Goal: Task Accomplishment & Management: Manage account settings

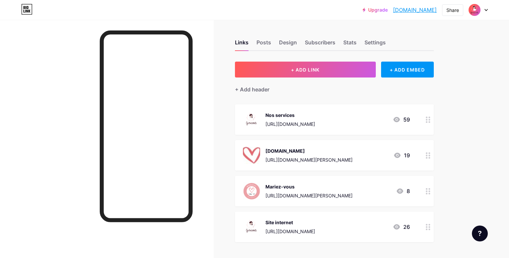
click at [71, 138] on div at bounding box center [107, 149] width 214 height 258
click at [352, 188] on div "Mariez-vous" at bounding box center [308, 186] width 87 height 7
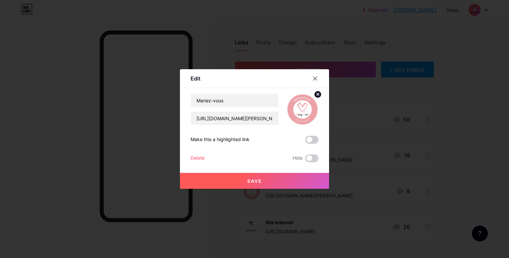
click at [200, 157] on div "Delete" at bounding box center [197, 158] width 14 height 8
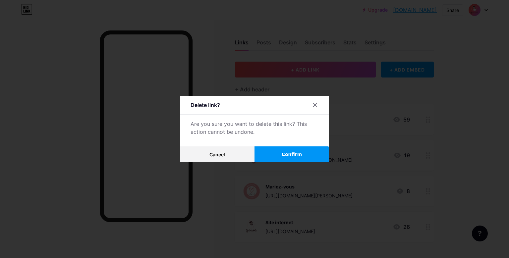
click at [289, 148] on button "Confirm" at bounding box center [291, 154] width 75 height 16
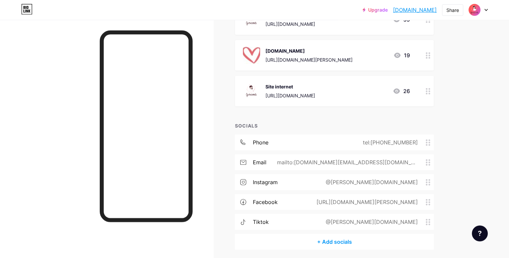
scroll to position [125, 0]
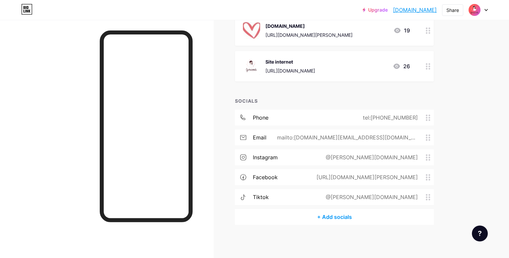
click at [352, 137] on div "mailto:[DOMAIN_NAME][EMAIL_ADDRESS][DOMAIN_NAME]" at bounding box center [345, 137] width 159 height 8
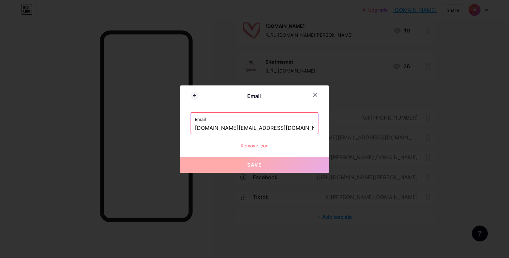
drag, startPoint x: 227, startPoint y: 128, endPoint x: 170, endPoint y: 129, distance: 57.6
click at [195, 129] on input "[DOMAIN_NAME][EMAIL_ADDRESS][DOMAIN_NAME]" at bounding box center [254, 128] width 119 height 11
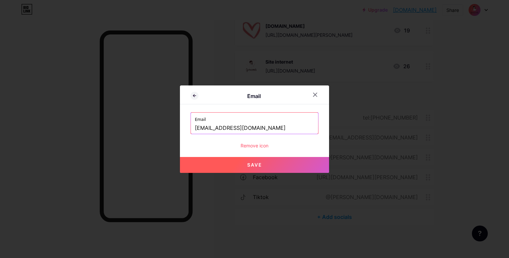
drag, startPoint x: 231, startPoint y: 128, endPoint x: 224, endPoint y: 128, distance: 7.6
click at [224, 128] on input "[EMAIL_ADDRESS][DOMAIN_NAME]" at bounding box center [254, 128] width 119 height 11
click at [249, 163] on span "Save" at bounding box center [254, 165] width 15 height 6
type input "mailto:[EMAIL_ADDRESS][DOMAIN_NAME]"
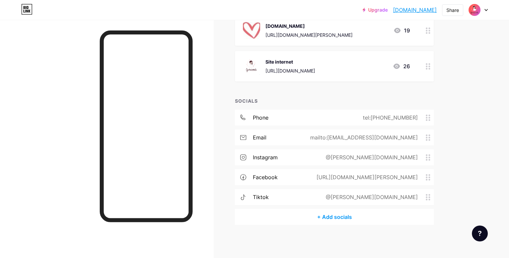
scroll to position [0, 0]
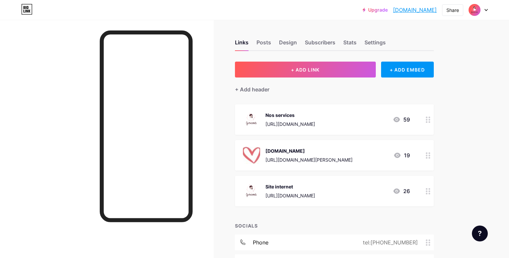
click at [470, 10] on img at bounding box center [474, 10] width 11 height 11
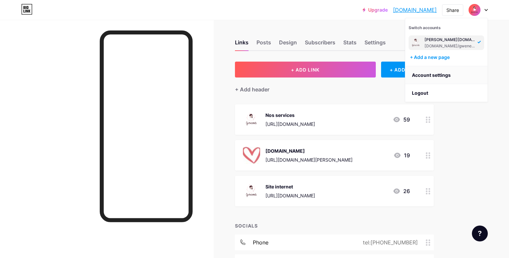
click at [435, 75] on link "Account settings" at bounding box center [446, 75] width 82 height 18
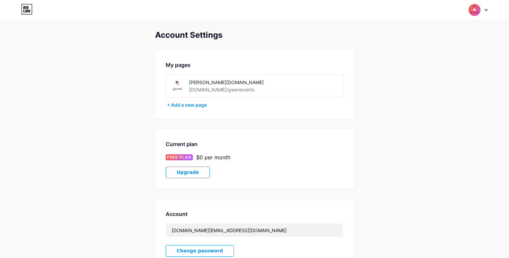
click at [176, 90] on img at bounding box center [177, 85] width 15 height 15
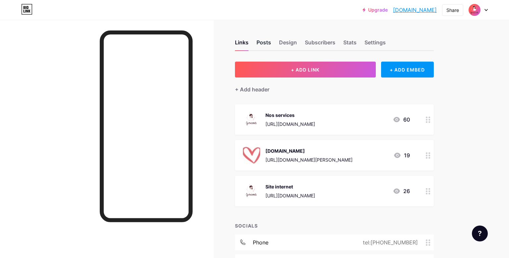
click at [267, 42] on div "Posts" at bounding box center [263, 44] width 15 height 12
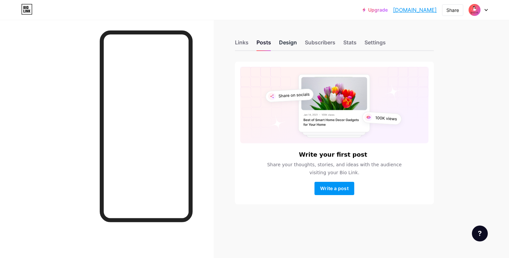
click at [285, 43] on div "Design" at bounding box center [288, 44] width 18 height 12
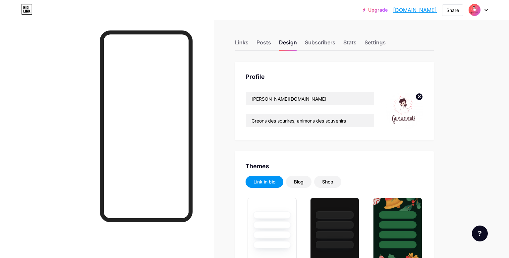
type input "#fdf7fd"
type input "#000000"
type input "#4e2931"
click at [419, 100] on circle at bounding box center [418, 96] width 7 height 7
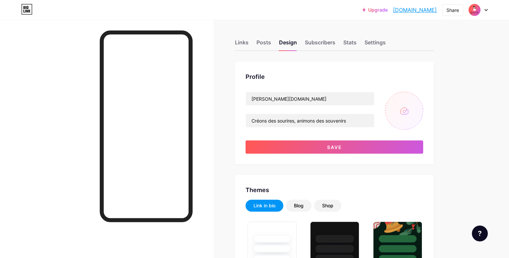
click at [403, 108] on input "file" at bounding box center [404, 111] width 38 height 38
type input "C:\fakepath\photo_profil insta.png"
click at [400, 110] on img at bounding box center [404, 111] width 38 height 38
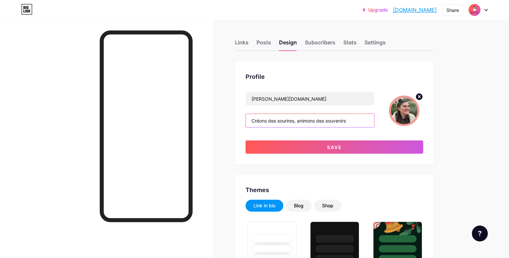
drag, startPoint x: 325, startPoint y: 121, endPoint x: 319, endPoint y: 120, distance: 6.7
click at [319, 120] on input "Créons des sourires, animons des souvenirs" at bounding box center [310, 120] width 128 height 13
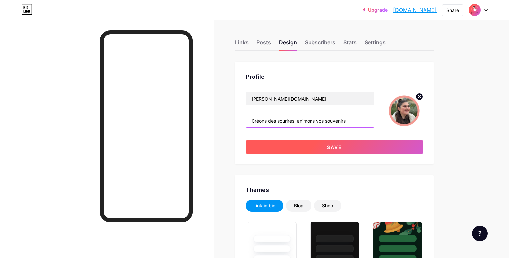
type input "Créons des sourires, animons vos souvenirs"
click at [327, 147] on button "Save" at bounding box center [334, 146] width 178 height 13
type input "#fdf7fd"
type input "#000000"
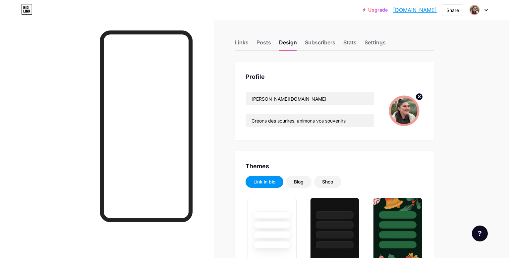
click at [406, 105] on img at bounding box center [404, 111] width 38 height 38
click at [407, 115] on img at bounding box center [404, 111] width 38 height 38
click at [409, 114] on img at bounding box center [404, 111] width 38 height 38
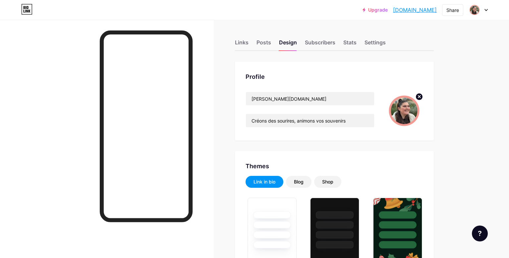
click at [409, 114] on img at bounding box center [404, 111] width 38 height 38
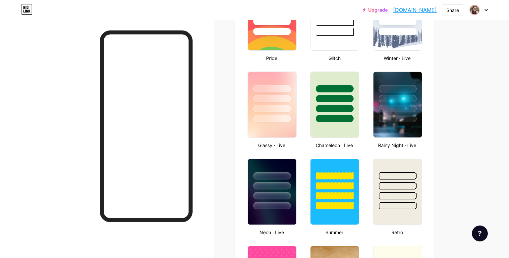
scroll to position [300, 0]
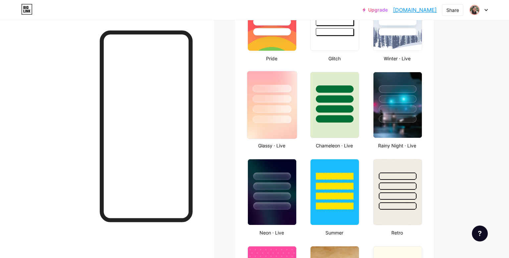
click at [267, 107] on div at bounding box center [271, 109] width 39 height 8
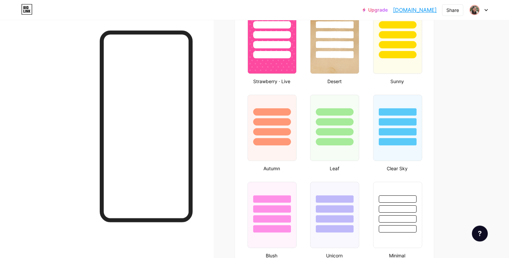
scroll to position [539, 0]
click at [267, 108] on div at bounding box center [272, 111] width 38 height 7
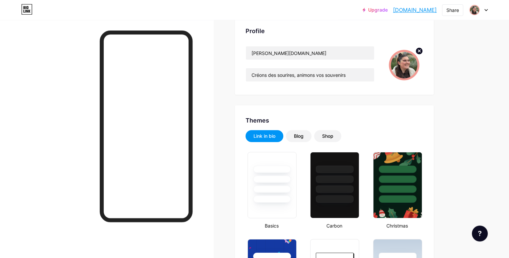
scroll to position [45, 0]
click at [262, 170] on div at bounding box center [271, 169] width 39 height 8
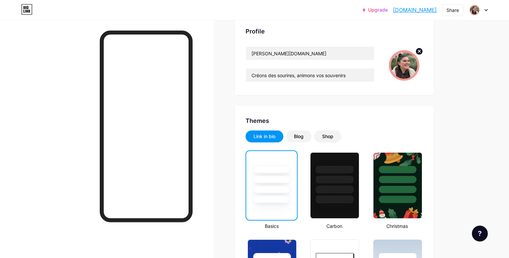
click at [417, 51] on circle at bounding box center [418, 51] width 7 height 7
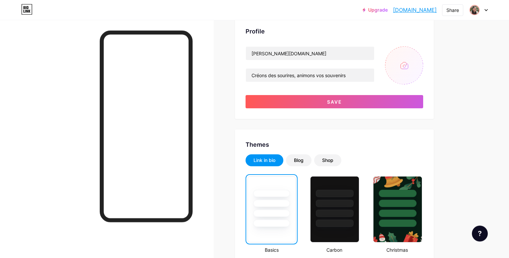
click at [405, 65] on input "file" at bounding box center [404, 65] width 38 height 38
type input "C:\fakepath\photo_profil insta.png"
click at [420, 51] on icon at bounding box center [419, 51] width 2 height 2
click at [406, 60] on input "file" at bounding box center [404, 65] width 38 height 38
type input "C:\fakepath\moi4.jpeg"
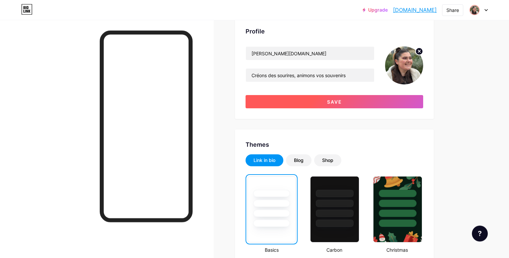
click at [377, 102] on button "Save" at bounding box center [334, 101] width 178 height 13
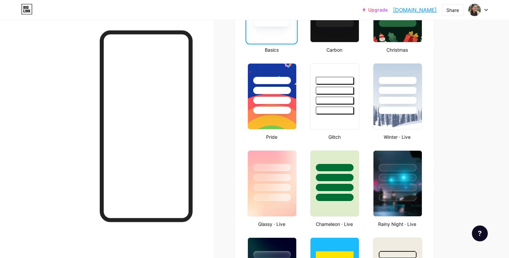
scroll to position [222, 0]
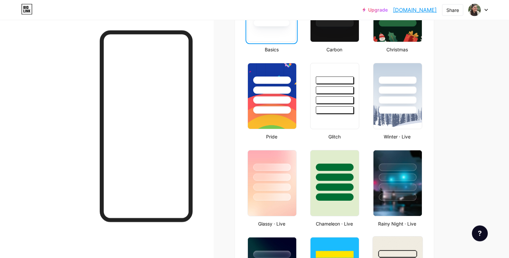
click at [418, 248] on div at bounding box center [398, 262] width 50 height 52
click at [268, 201] on img at bounding box center [272, 183] width 50 height 68
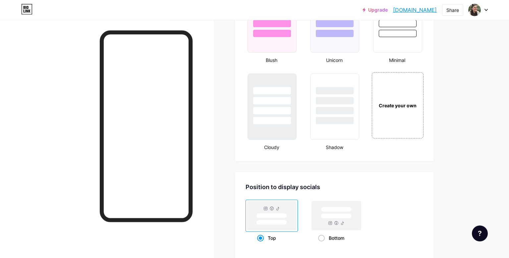
scroll to position [733, 0]
click at [408, 83] on div "Create your own" at bounding box center [397, 106] width 53 height 68
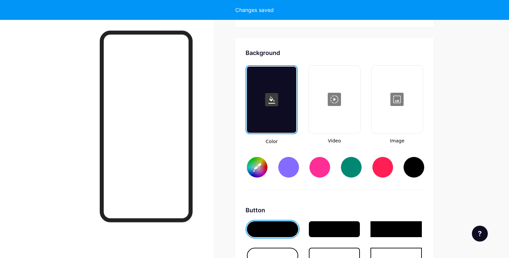
type input "#ffffff"
type input "#000000"
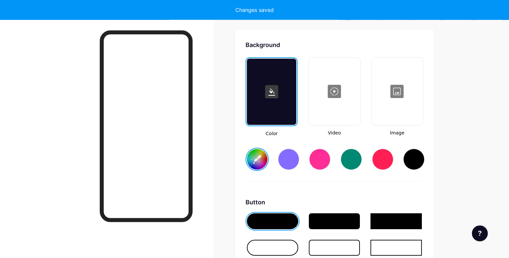
scroll to position [877, 0]
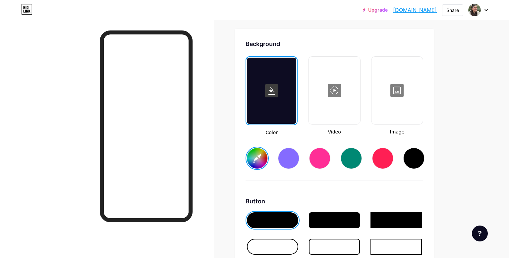
click at [252, 156] on input "#ffffff" at bounding box center [257, 158] width 21 height 21
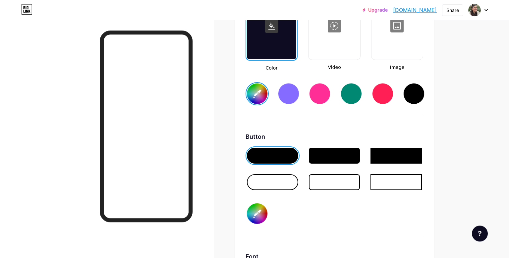
scroll to position [942, 0]
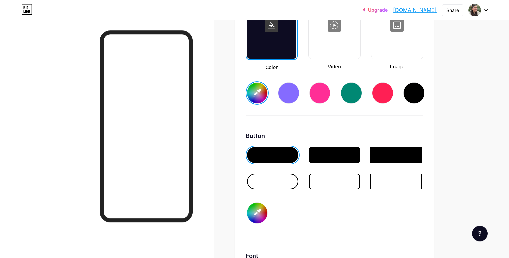
click at [268, 178] on div at bounding box center [272, 182] width 51 height 16
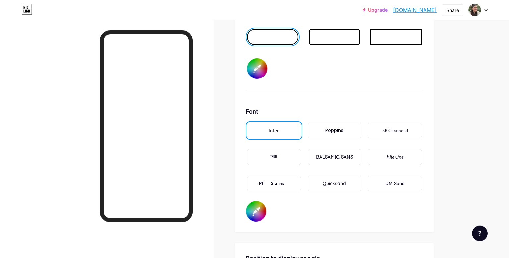
scroll to position [1096, 0]
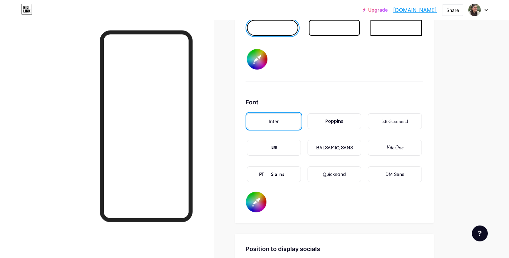
click at [255, 201] on input "#000000" at bounding box center [256, 202] width 21 height 21
type input "#ffe3e3"
type input "#400000"
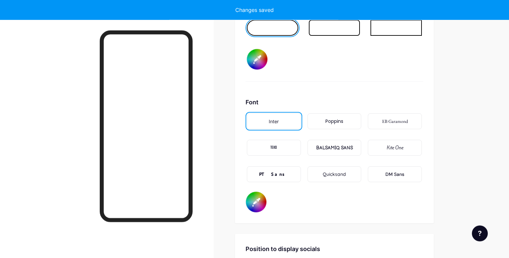
type input "#ffe3e3"
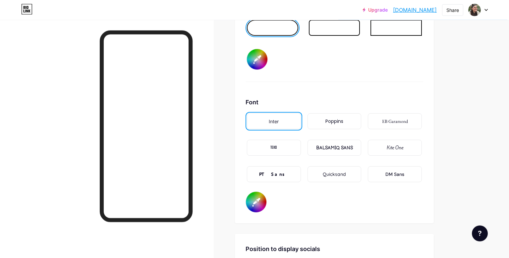
type input "#400000"
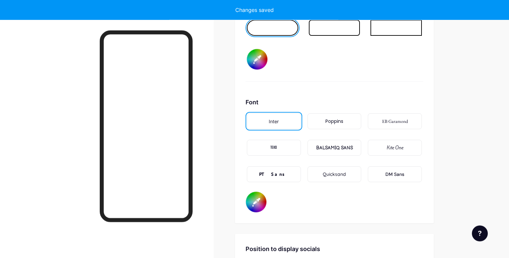
type input "#ffe3e3"
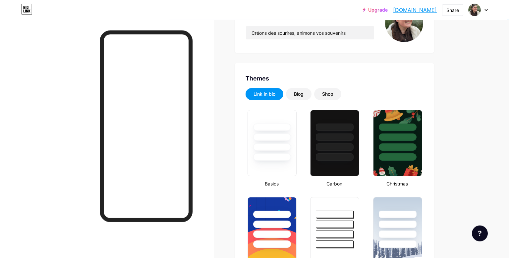
scroll to position [0, 0]
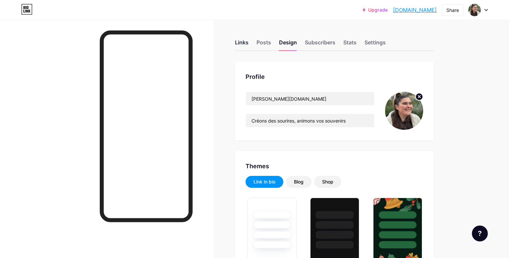
click at [241, 39] on div "Links" at bounding box center [242, 44] width 14 height 12
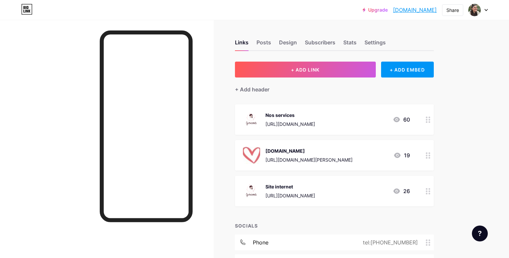
click at [315, 121] on div "Nos services [URL][DOMAIN_NAME]" at bounding box center [290, 119] width 50 height 17
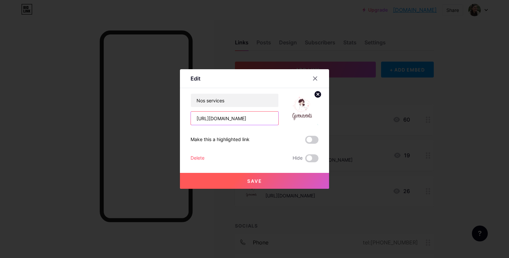
click at [261, 119] on input "[URL][DOMAIN_NAME]" at bounding box center [234, 118] width 87 height 13
paste input "l-WyoHg6B5XyDcB6fv_mNw/view?utm_content=DAGdxrvDqf0&utm_campaign=designshare&ut…"
type input "[URL][DOMAIN_NAME]"
click at [253, 178] on span "Save" at bounding box center [254, 181] width 15 height 6
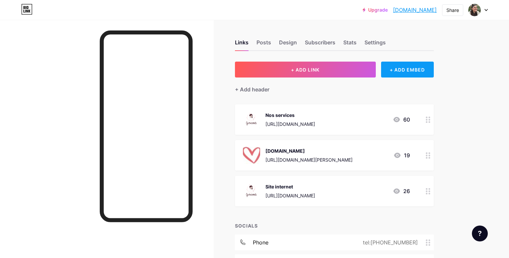
click at [414, 69] on div "+ ADD EMBED" at bounding box center [407, 70] width 53 height 16
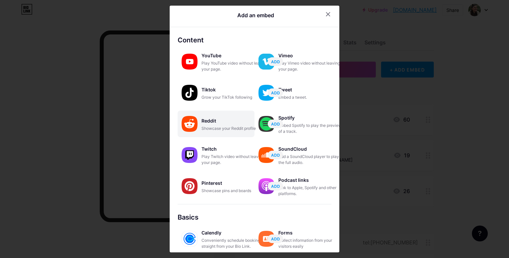
scroll to position [0, 0]
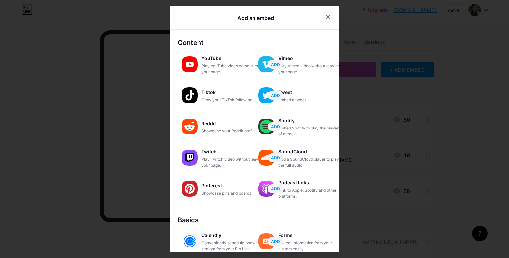
click at [330, 18] on icon at bounding box center [328, 17] width 4 height 4
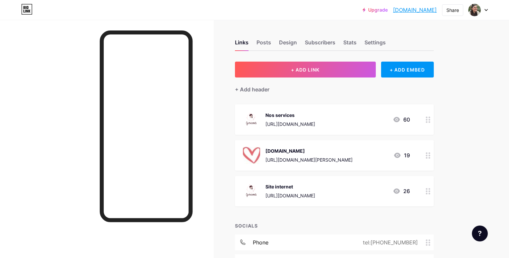
click at [416, 11] on link "[DOMAIN_NAME]" at bounding box center [415, 10] width 44 height 8
